Goal: Check status: Check status

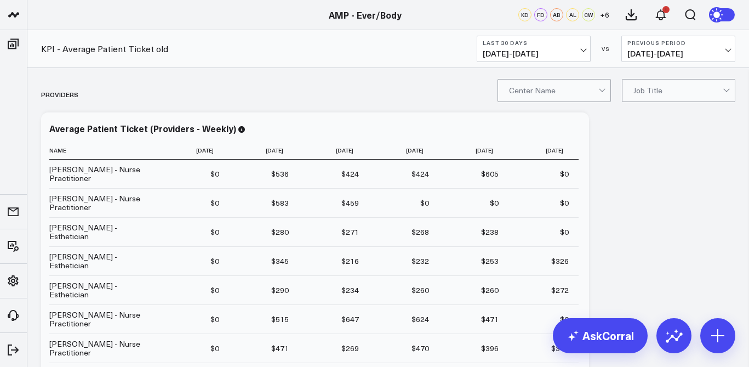
click at [522, 49] on span "[DATE] - [DATE]" at bounding box center [534, 53] width 102 height 9
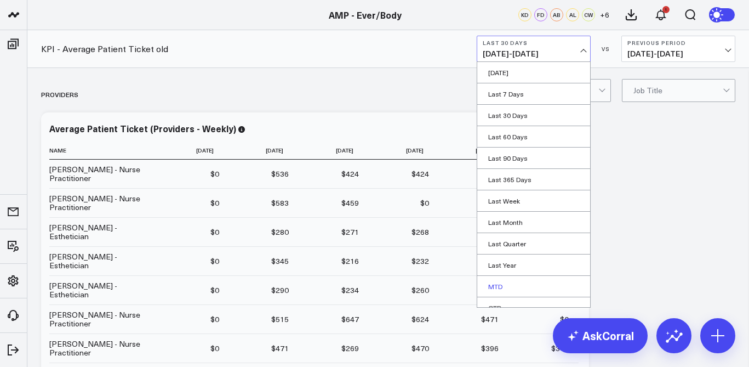
click at [501, 283] on link "MTD" at bounding box center [533, 286] width 113 height 21
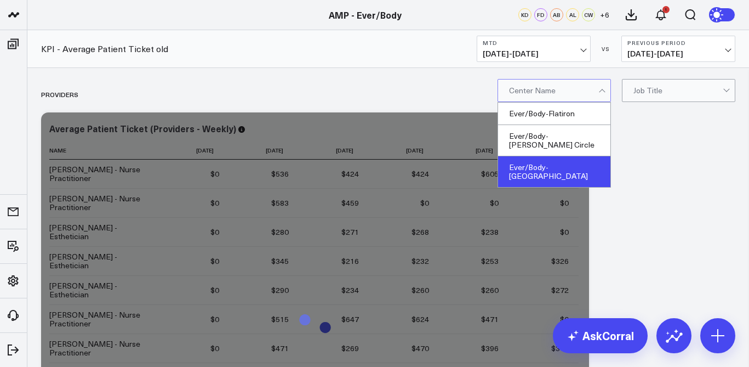
click at [575, 156] on div "Ever/Body-[GEOGRAPHIC_DATA]" at bounding box center [554, 171] width 112 height 31
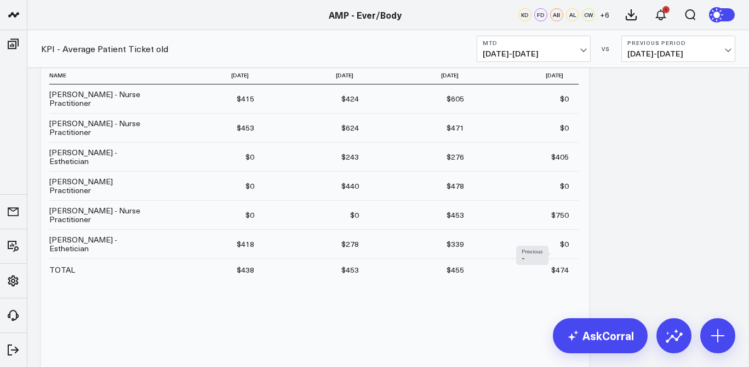
scroll to position [77, 0]
